Goal: Information Seeking & Learning: Understand process/instructions

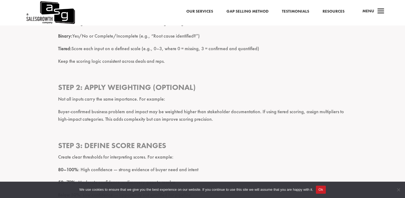
scroll to position [721, 0]
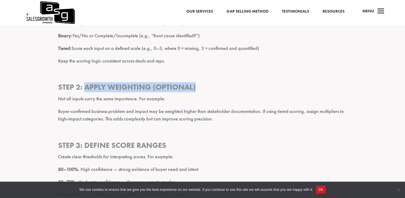
drag, startPoint x: 85, startPoint y: 88, endPoint x: 200, endPoint y: 91, distance: 114.9
click at [200, 91] on h3 "Step 2: Apply Weighting (Optional)" at bounding box center [202, 88] width 289 height 13
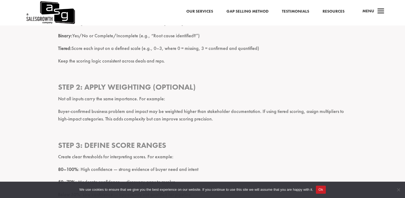
drag, startPoint x: 200, startPoint y: 91, endPoint x: 164, endPoint y: 102, distance: 37.8
click at [162, 105] on p "Not all inputs carry the same importance. For example:" at bounding box center [202, 101] width 289 height 13
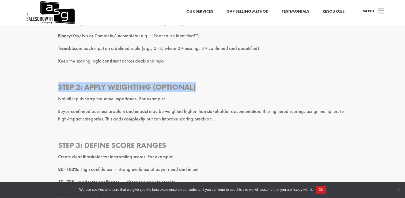
drag, startPoint x: 66, startPoint y: 87, endPoint x: 208, endPoint y: 85, distance: 142.2
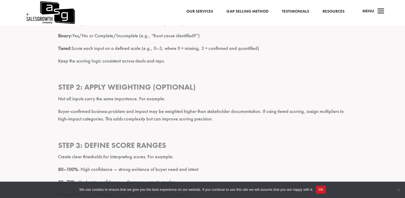
drag, startPoint x: 208, startPoint y: 85, endPoint x: 166, endPoint y: 106, distance: 46.8
click at [166, 106] on p "Not all inputs carry the same importance. For example:" at bounding box center [202, 101] width 289 height 13
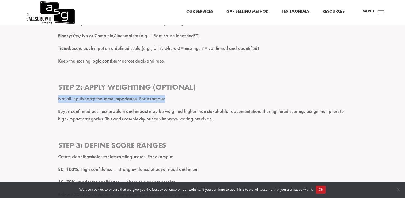
drag, startPoint x: 58, startPoint y: 100, endPoint x: 168, endPoint y: 96, distance: 109.6
click at [168, 96] on p "Not all inputs carry the same importance. For example:" at bounding box center [202, 101] width 289 height 13
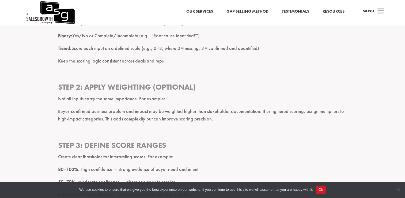
drag, startPoint x: 168, startPoint y: 96, endPoint x: 183, endPoint y: 115, distance: 24.1
click at [183, 115] on p "Buyer-confirmed business problem and impact may be weighted higher than stakeho…" at bounding box center [202, 117] width 289 height 20
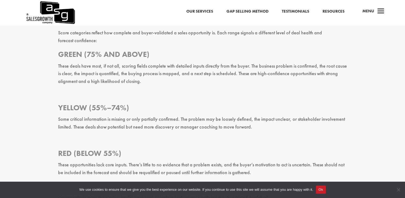
scroll to position [986, 0]
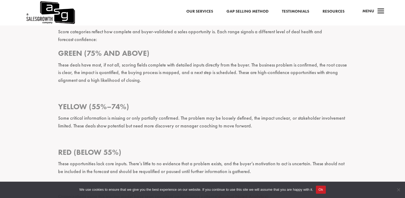
click at [161, 96] on p at bounding box center [202, 95] width 289 height 13
drag, startPoint x: 132, startPoint y: 106, endPoint x: 0, endPoint y: 109, distance: 131.8
drag, startPoint x: 0, startPoint y: 109, endPoint x: 180, endPoint y: 46, distance: 190.8
click at [181, 46] on p "Score categories reflect how complete and buyer-validated a sales opportunity i…" at bounding box center [202, 38] width 289 height 20
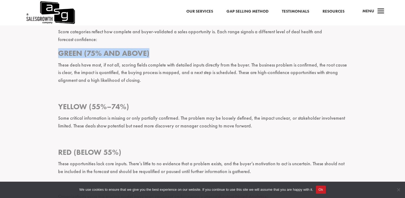
drag, startPoint x: 150, startPoint y: 53, endPoint x: 8, endPoint y: 54, distance: 142.0
click at [8, 54] on div "Deal scoring is a method for evaluating the health and quality of sales opportu…" at bounding box center [202, 122] width 405 height 1801
drag, startPoint x: 8, startPoint y: 54, endPoint x: 192, endPoint y: 60, distance: 184.1
click at [192, 60] on h3 "Green (75% and above)" at bounding box center [202, 54] width 289 height 13
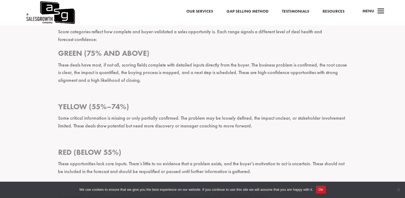
click at [185, 136] on p at bounding box center [202, 140] width 289 height 13
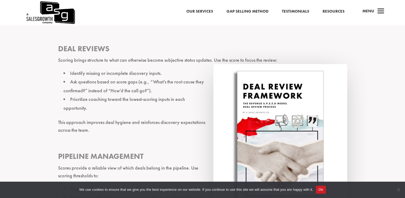
scroll to position [1279, 0]
